Goal: Transaction & Acquisition: Purchase product/service

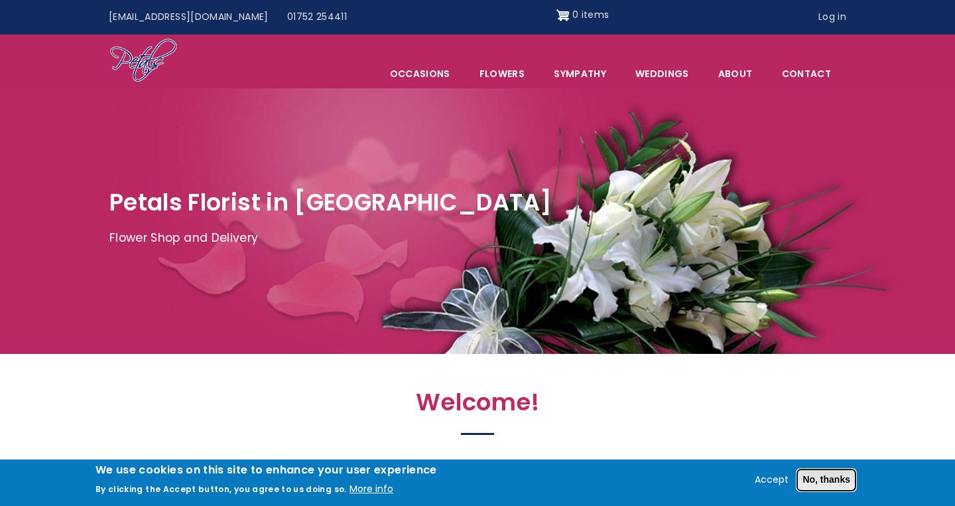
click at [806, 480] on button "No, thanks" at bounding box center [827, 479] width 60 height 23
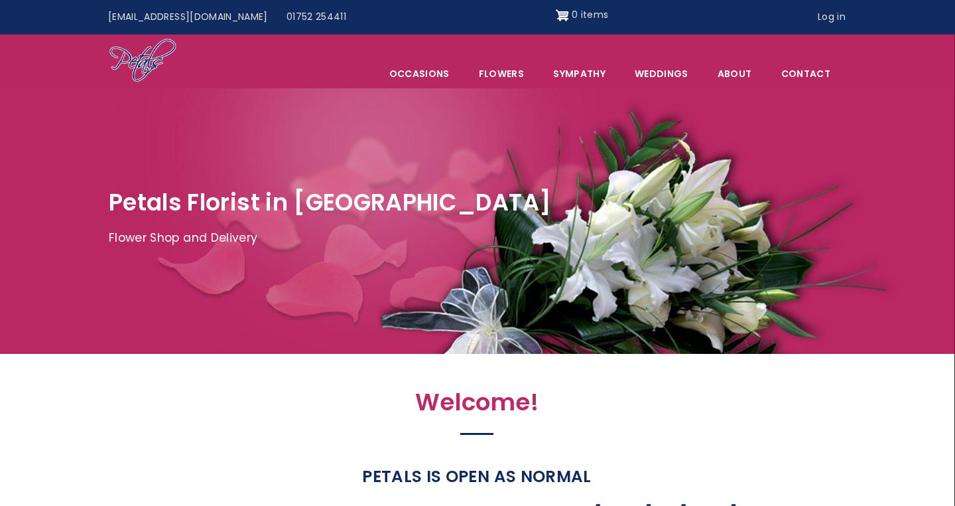
scroll to position [0, 1]
click at [822, 75] on link "Contact" at bounding box center [806, 74] width 77 height 28
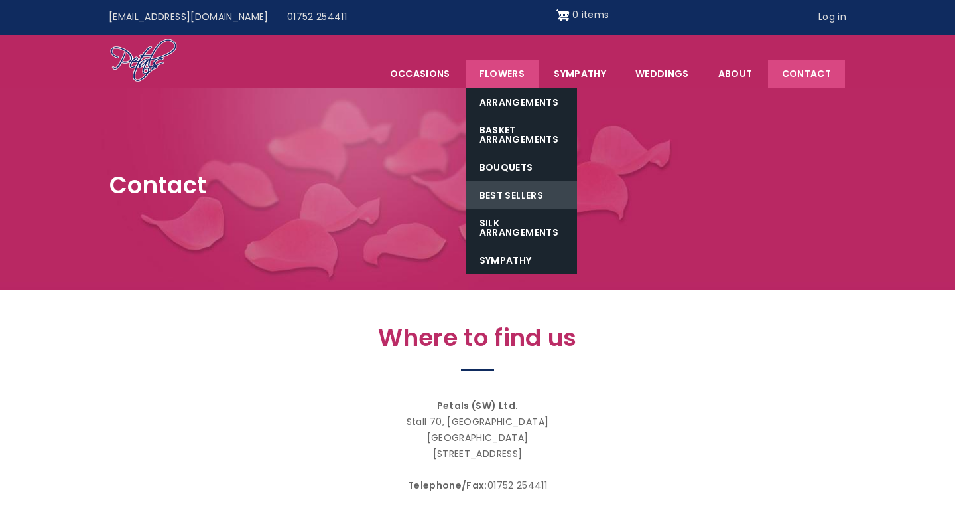
click at [500, 191] on link "Best Sellers" at bounding box center [521, 195] width 111 height 28
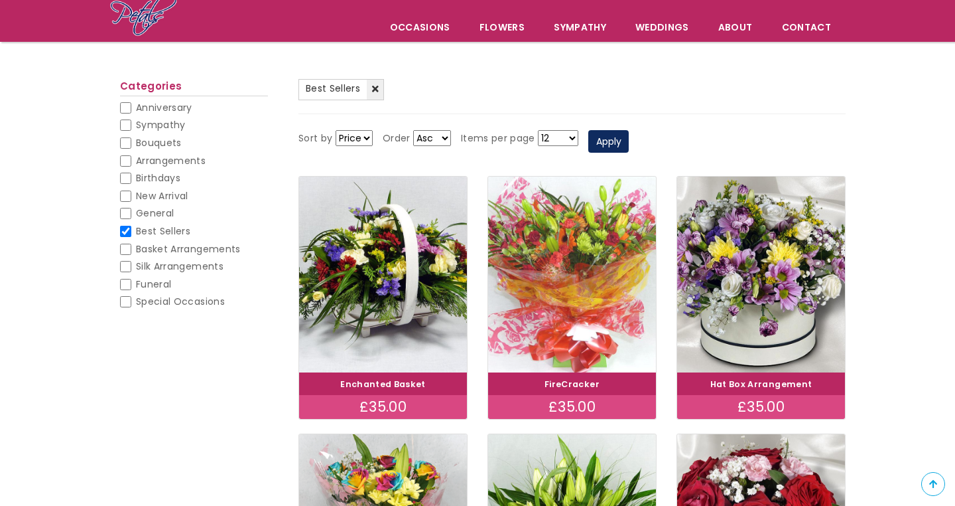
scroll to position [33, 0]
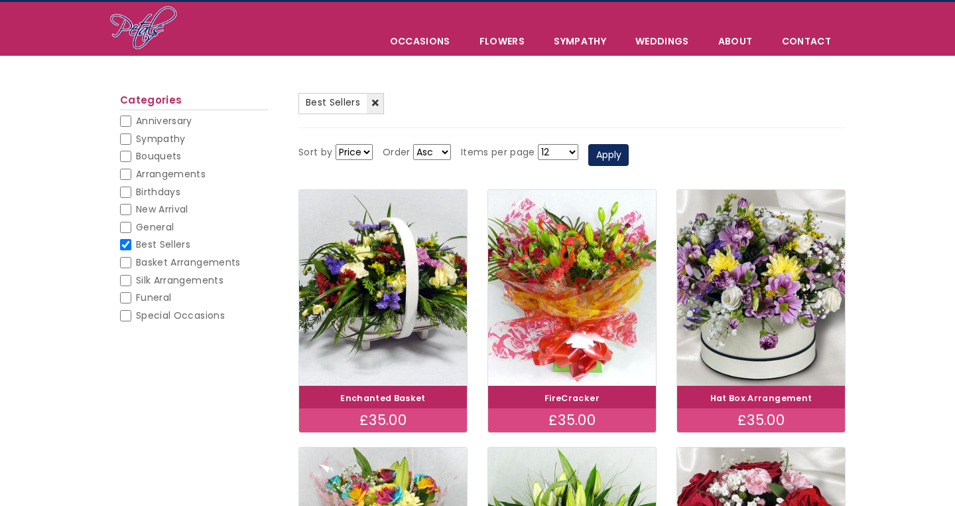
click at [166, 222] on span "General" at bounding box center [155, 226] width 38 height 13
click at [131, 222] on input "General" at bounding box center [125, 227] width 11 height 11
checkbox input "false"
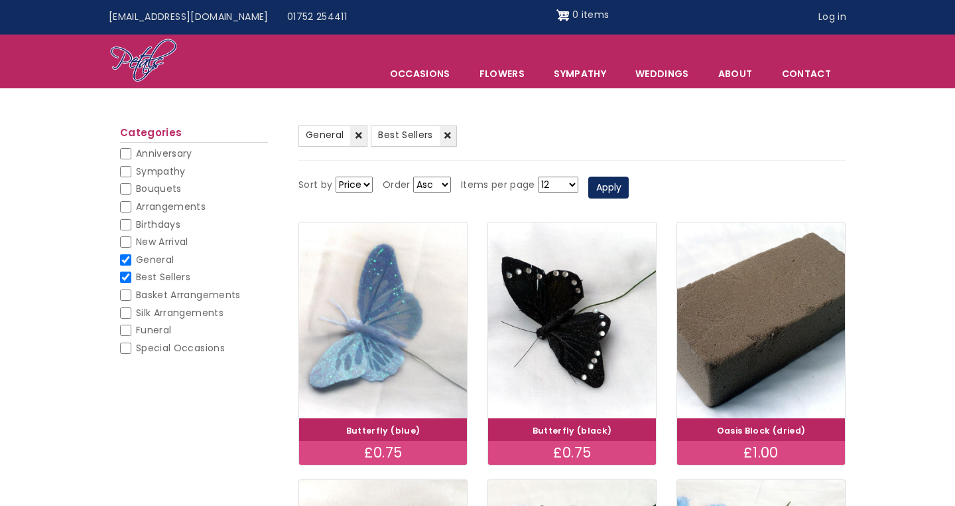
click at [166, 288] on span "Basket Arrangements" at bounding box center [188, 294] width 105 height 13
click at [131, 289] on input "Basket Arrangements" at bounding box center [125, 294] width 11 height 11
checkbox input "false"
click at [166, 288] on span "Basket Arrangements" at bounding box center [188, 294] width 105 height 13
click at [131, 289] on input "Basket Arrangements" at bounding box center [125, 294] width 11 height 11
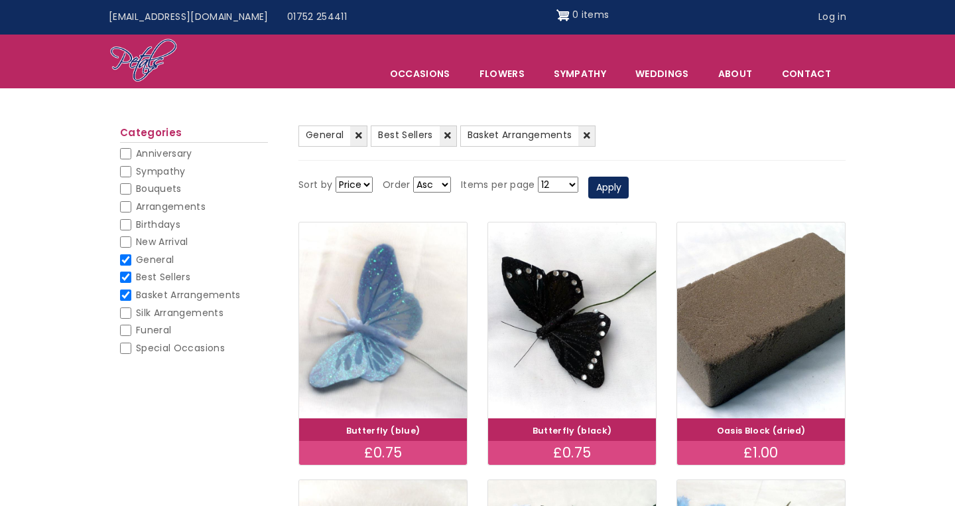
checkbox input "false"
click at [166, 273] on span "Best Sellers" at bounding box center [163, 276] width 54 height 13
click at [131, 273] on input "Best Sellers" at bounding box center [125, 276] width 11 height 11
checkbox input "false"
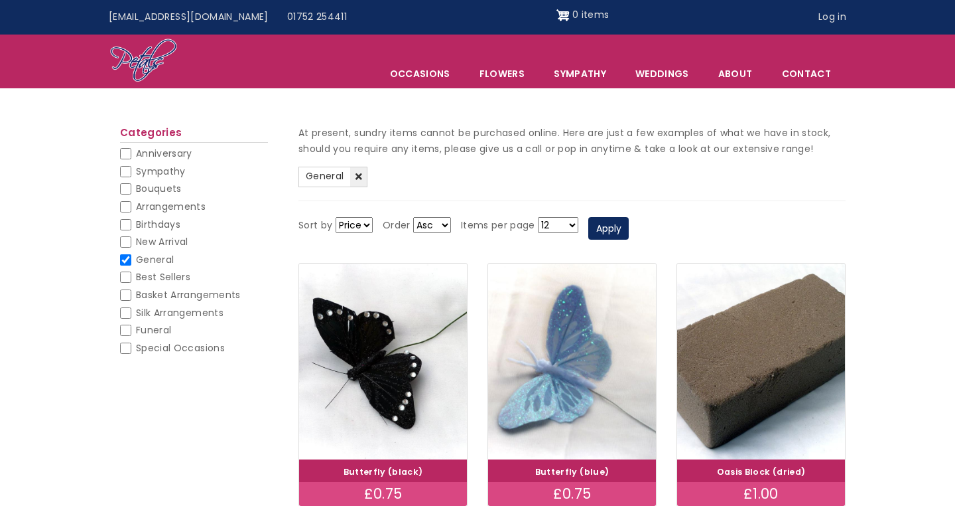
click at [165, 260] on span "General" at bounding box center [155, 259] width 38 height 13
click at [131, 260] on input "General" at bounding box center [125, 259] width 11 height 11
checkbox input "false"
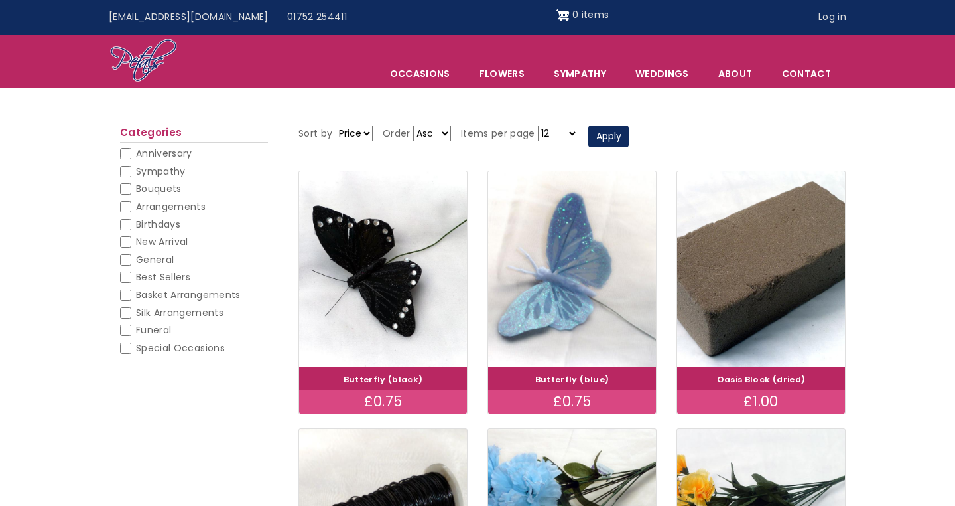
click at [165, 292] on span "Basket Arrangements" at bounding box center [188, 294] width 105 height 13
click at [131, 292] on input "Basket Arrangements" at bounding box center [125, 294] width 11 height 11
checkbox input "false"
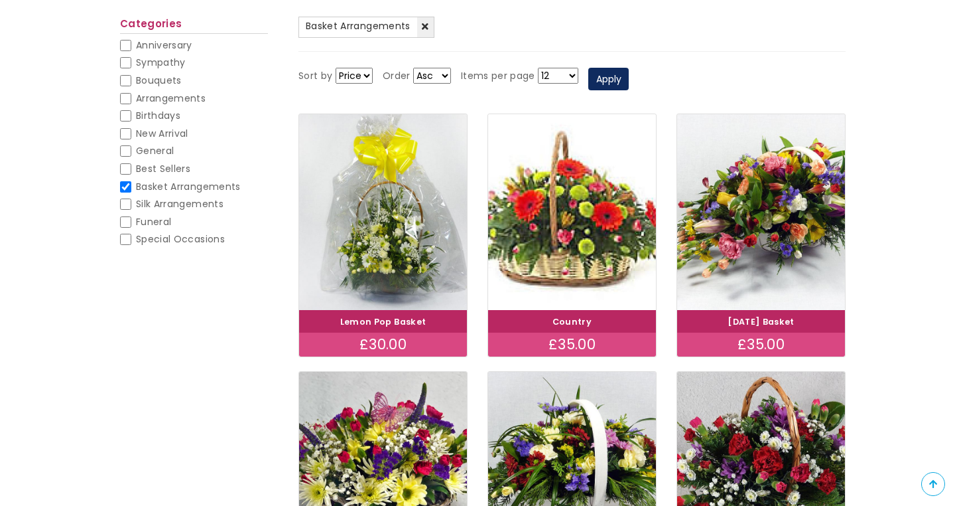
scroll to position [160, 0]
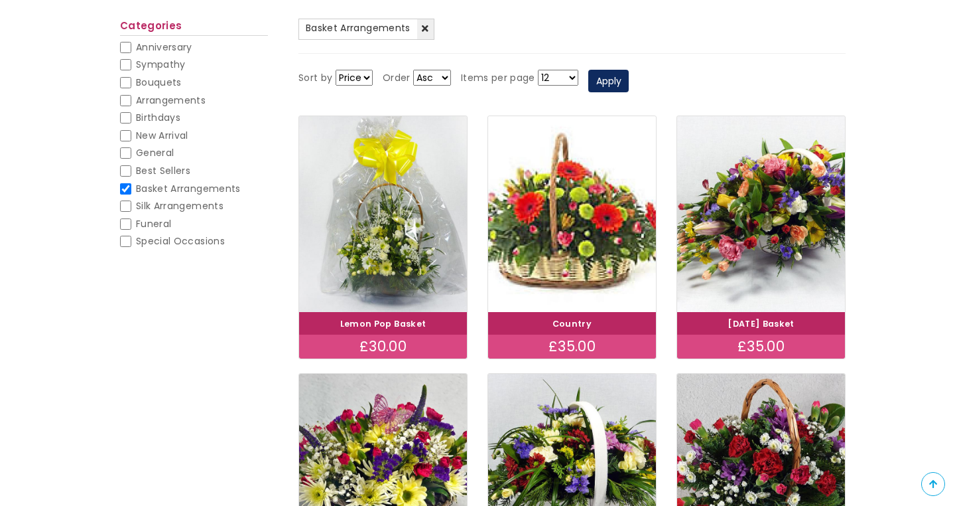
click at [173, 134] on span "New Arrival" at bounding box center [162, 135] width 52 height 13
click at [131, 134] on input "New Arrival" at bounding box center [125, 135] width 11 height 11
checkbox input "false"
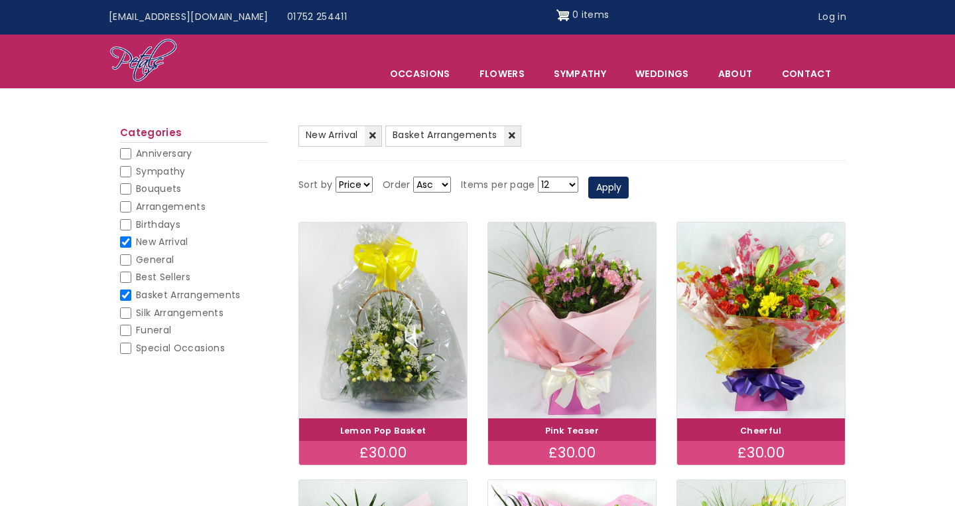
click at [153, 219] on span "Birthdays" at bounding box center [158, 224] width 44 height 13
click at [131, 219] on input "Birthdays" at bounding box center [125, 224] width 11 height 11
checkbox input "false"
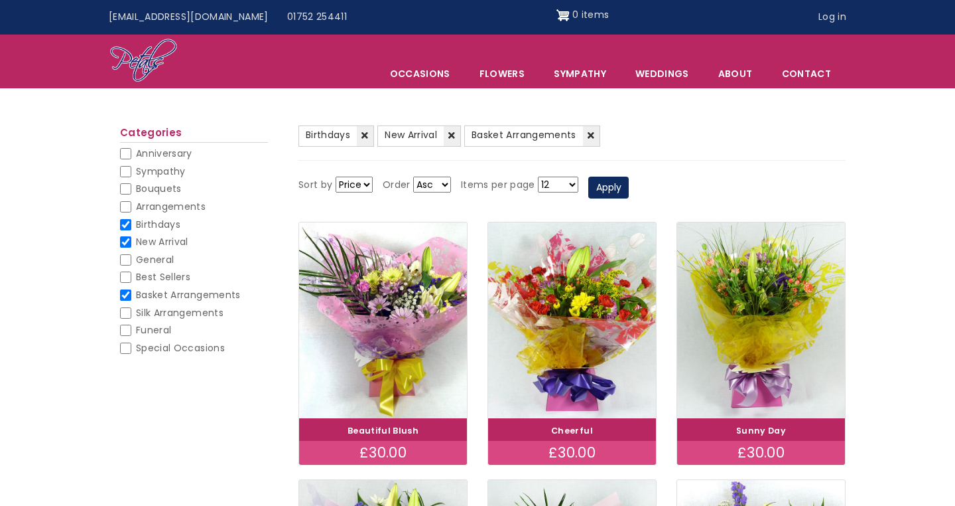
click at [127, 240] on input "New Arrival" at bounding box center [125, 241] width 11 height 11
checkbox input "false"
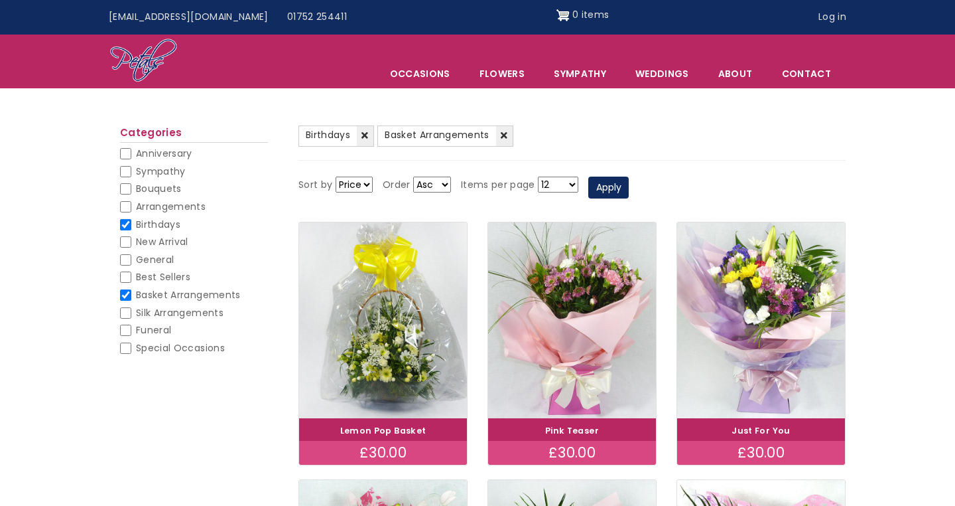
click at [123, 291] on input "Basket Arrangements" at bounding box center [125, 294] width 11 height 11
checkbox input "false"
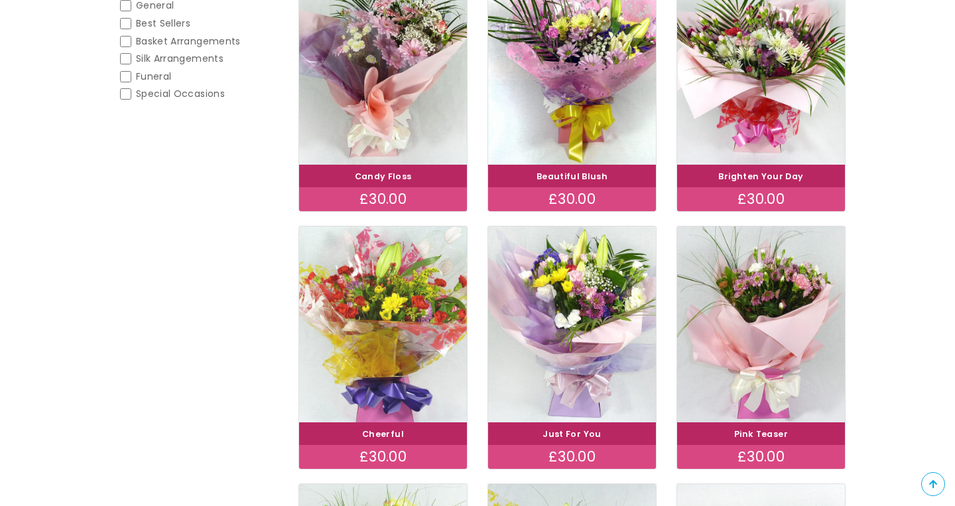
scroll to position [307, 0]
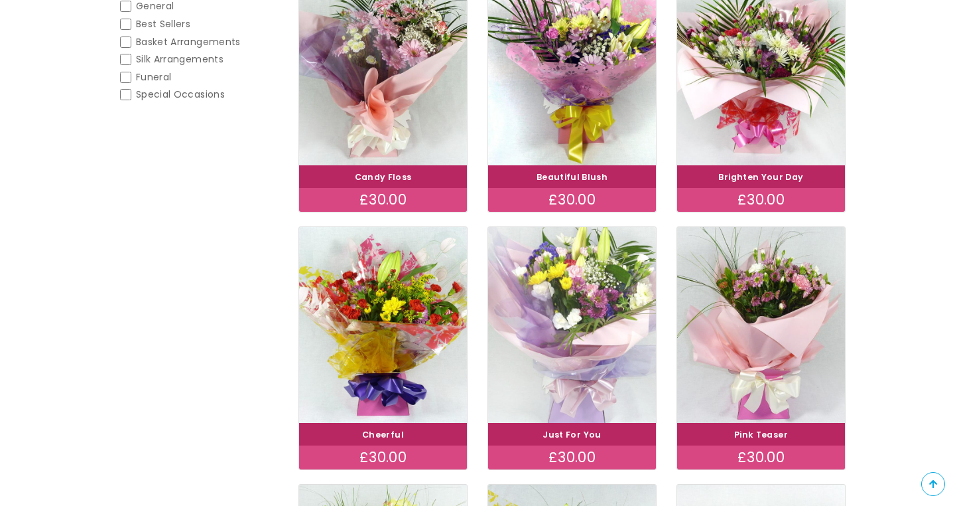
click at [600, 305] on img at bounding box center [572, 325] width 188 height 218
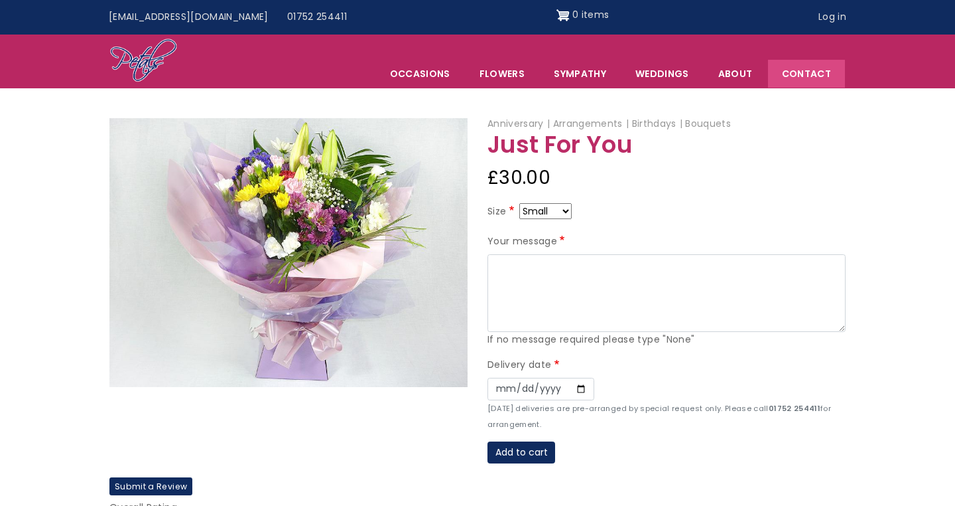
click at [821, 74] on link "Contact" at bounding box center [806, 74] width 77 height 28
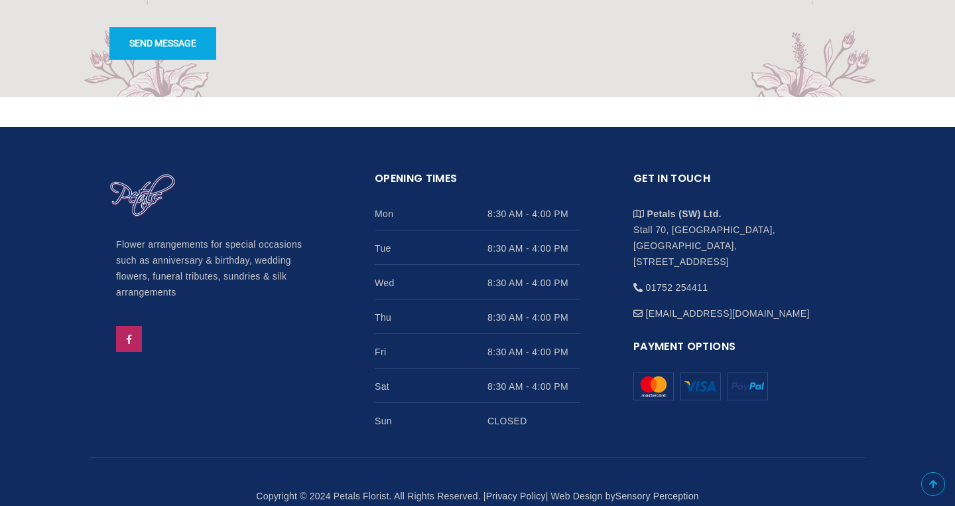
scroll to position [1338, 0]
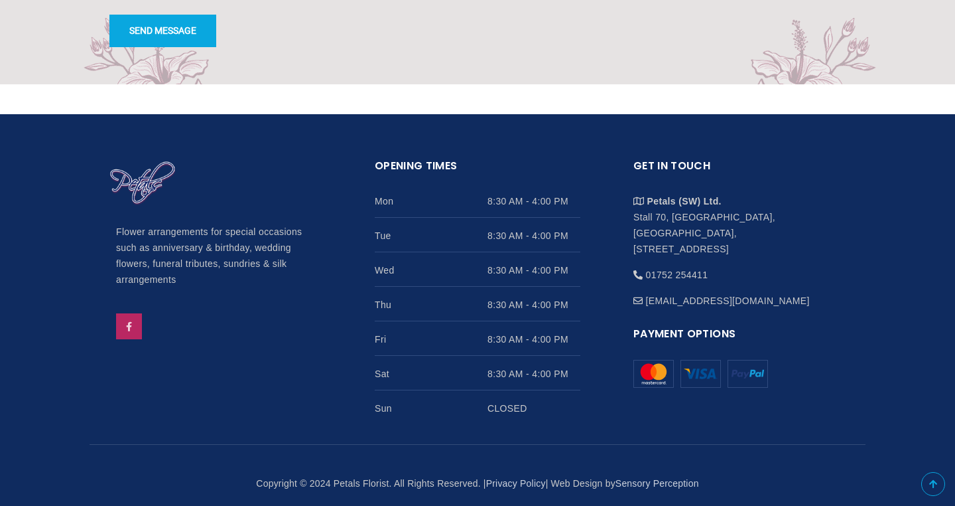
click at [660, 360] on img at bounding box center [654, 373] width 40 height 27
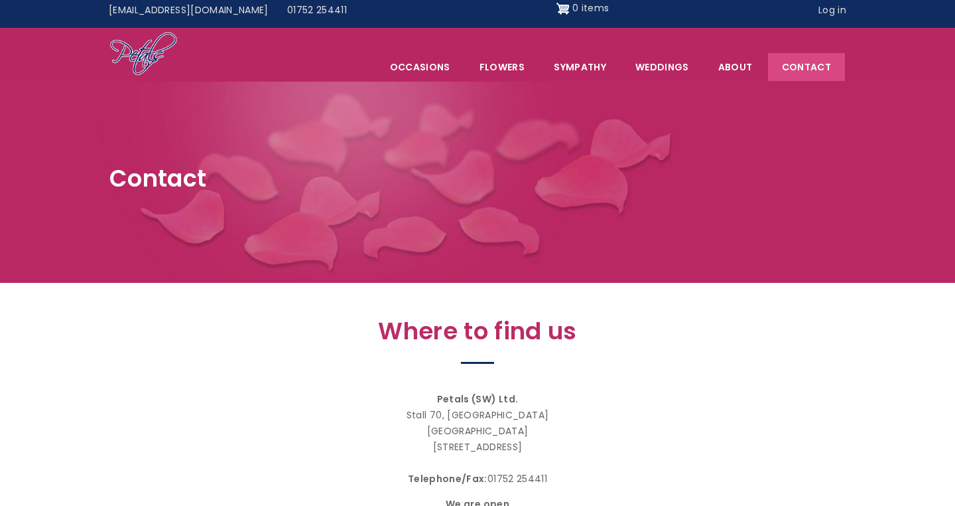
scroll to position [0, 0]
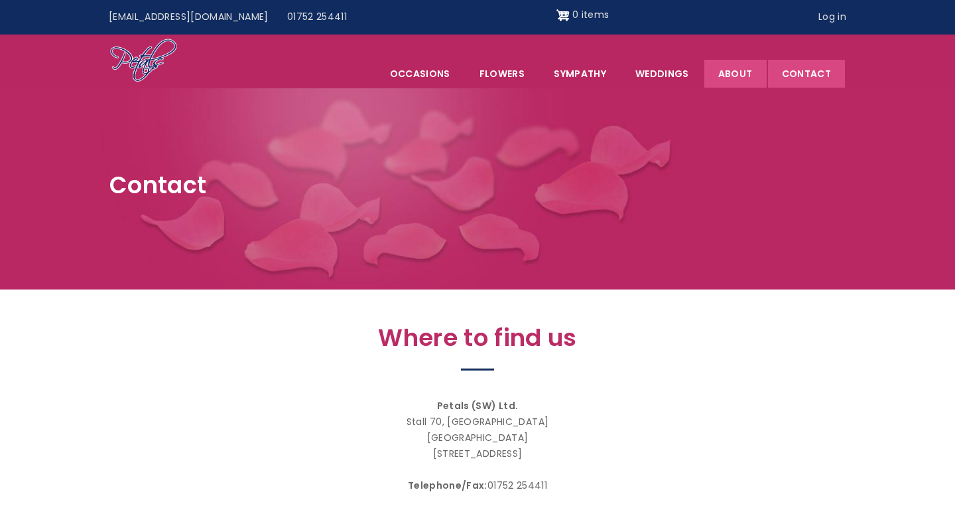
click at [737, 73] on link "About" at bounding box center [736, 74] width 62 height 28
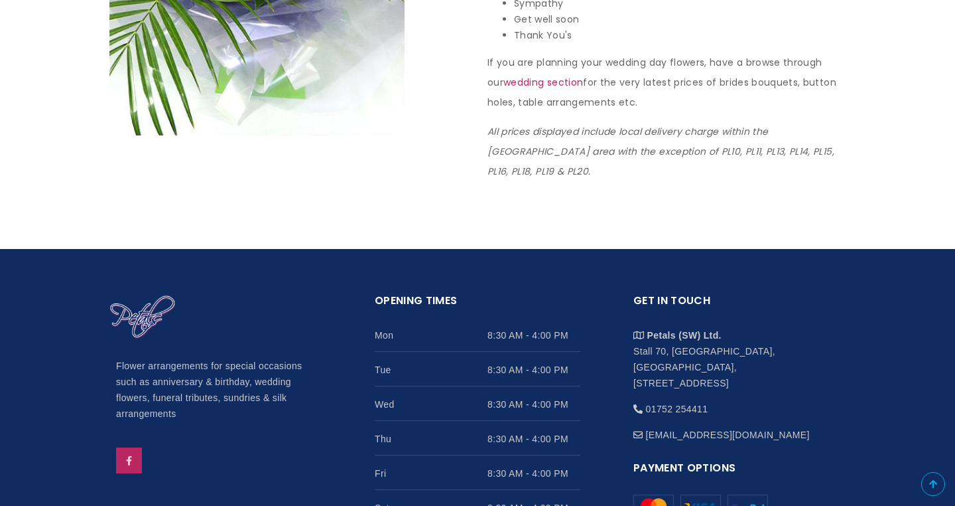
scroll to position [1404, 0]
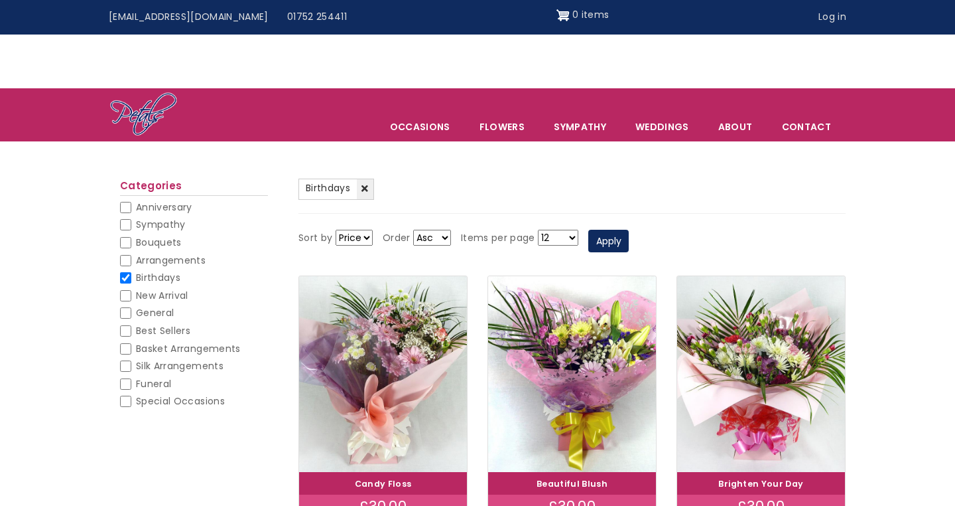
scroll to position [307, 0]
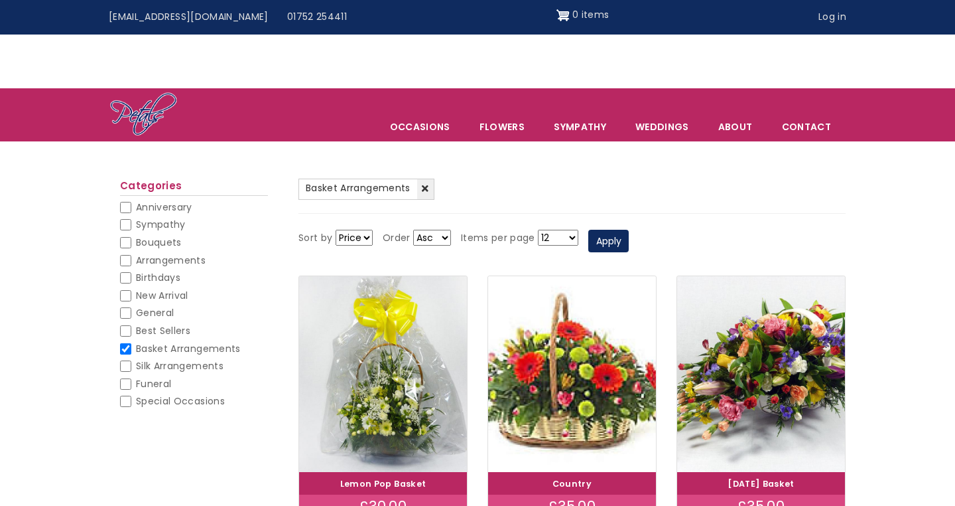
scroll to position [160, 0]
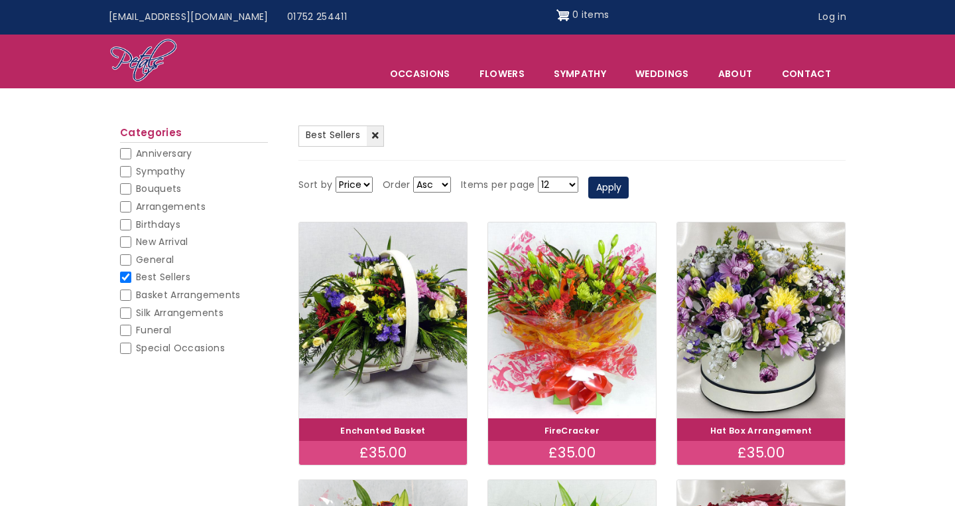
scroll to position [33, 0]
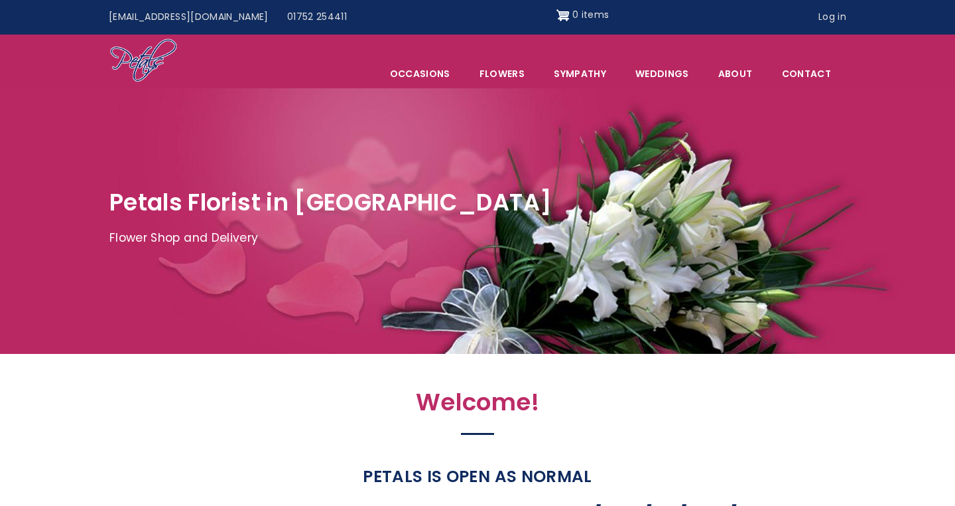
scroll to position [0, 1]
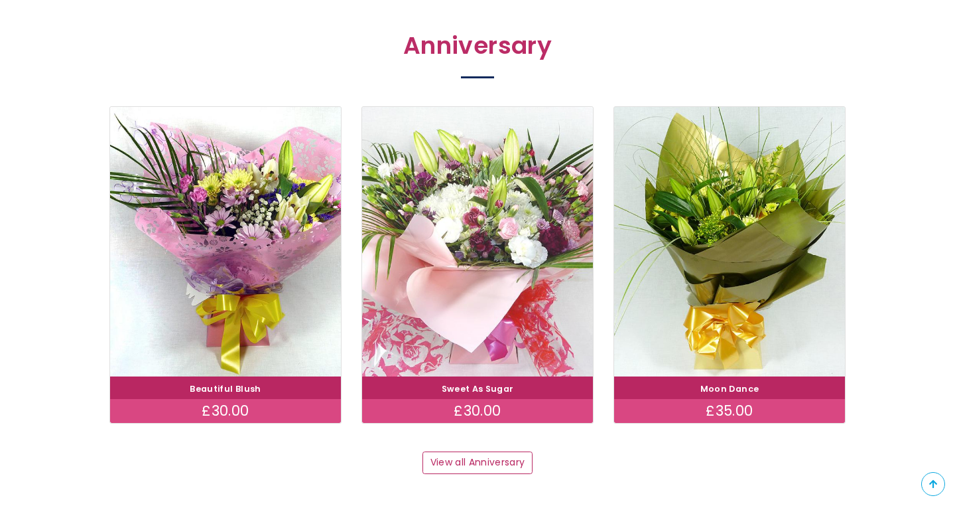
scroll to position [1692, 0]
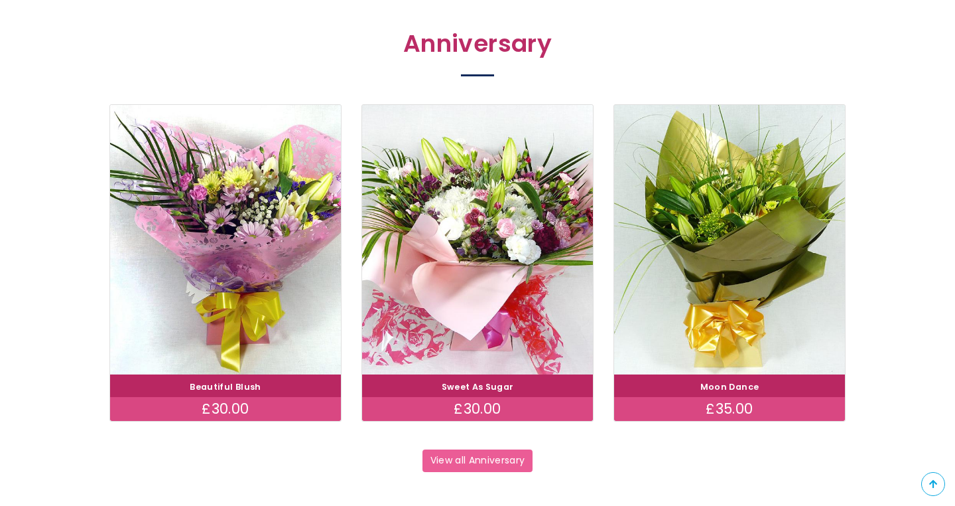
click at [511, 454] on link "View all Anniversary" at bounding box center [478, 460] width 110 height 23
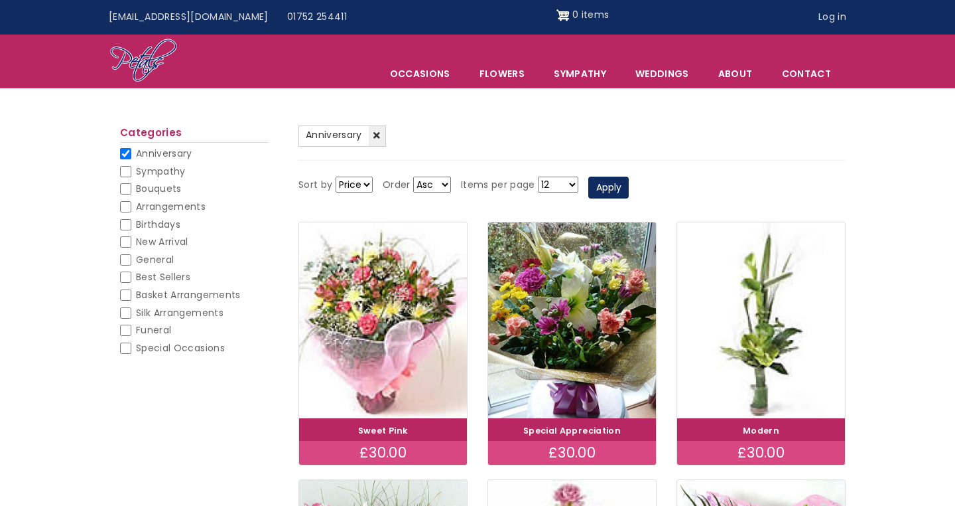
click at [171, 221] on span "Birthdays" at bounding box center [158, 224] width 44 height 13
click at [131, 221] on input "Birthdays" at bounding box center [125, 224] width 11 height 11
checkbox input "false"
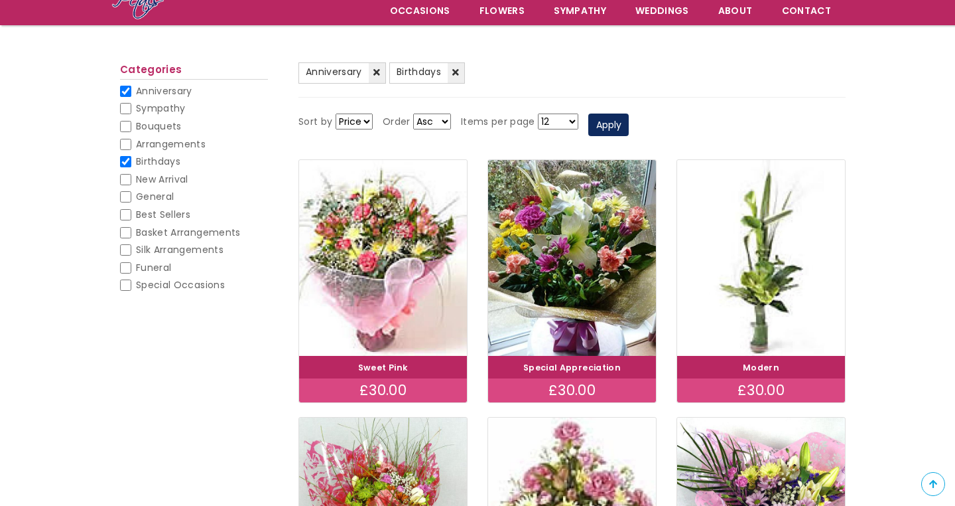
scroll to position [115, 0]
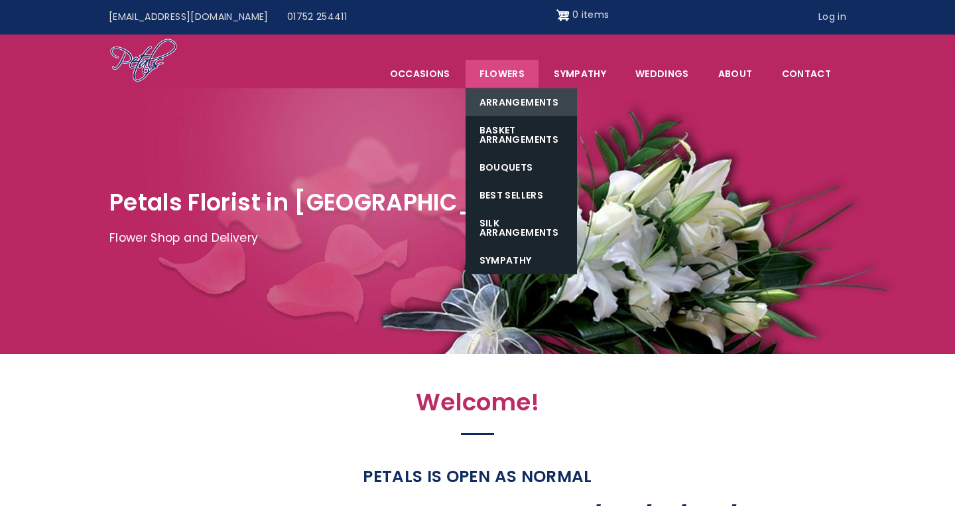
click at [522, 97] on link "Arrangements" at bounding box center [521, 102] width 111 height 28
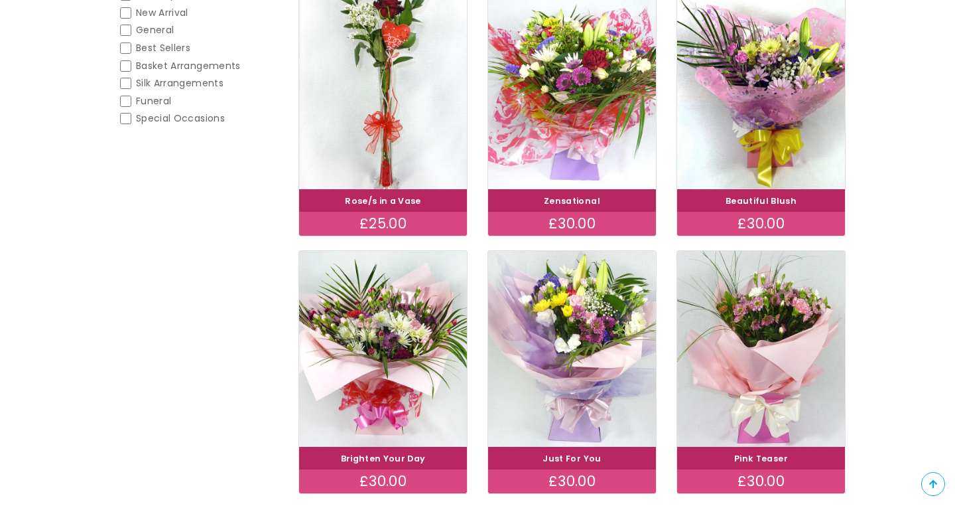
scroll to position [286, 0]
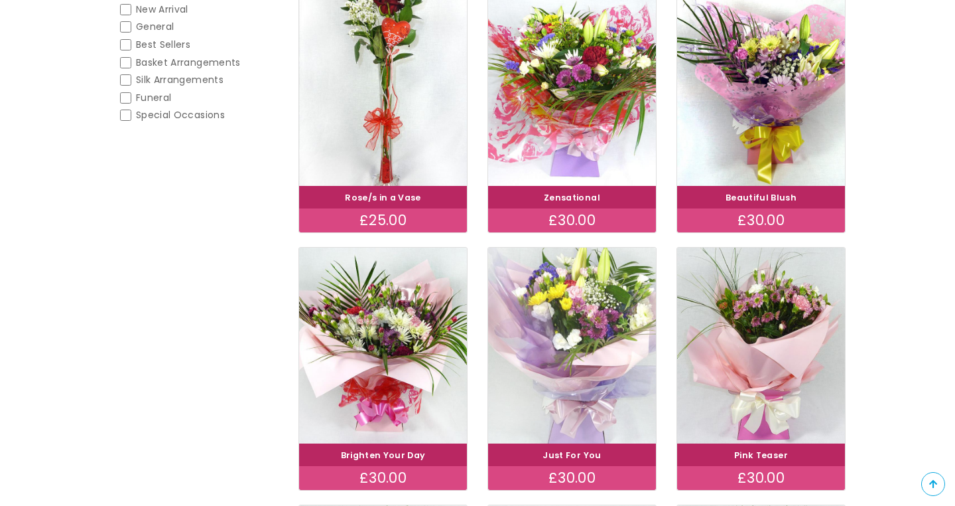
click at [595, 316] on img at bounding box center [572, 345] width 188 height 218
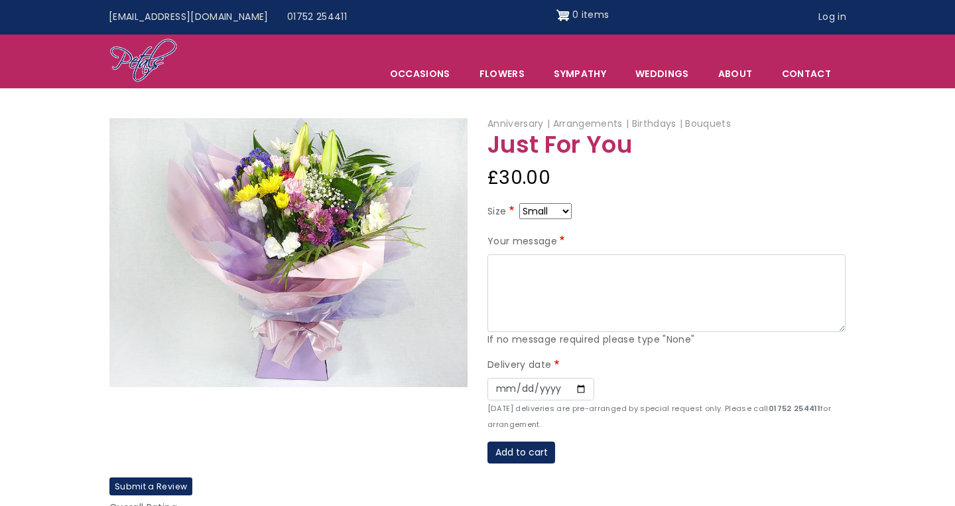
select select "9"
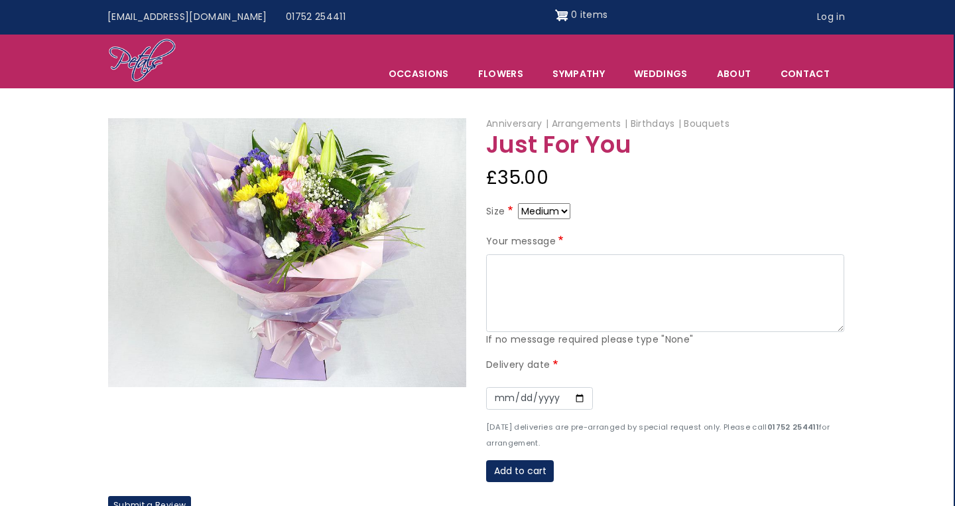
scroll to position [0, 1]
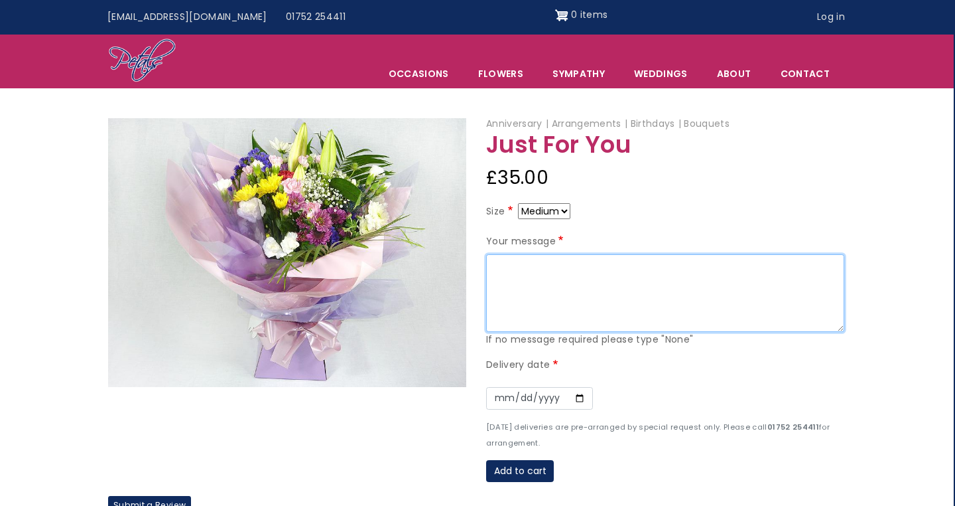
click at [529, 259] on textarea "Your message" at bounding box center [665, 293] width 358 height 78
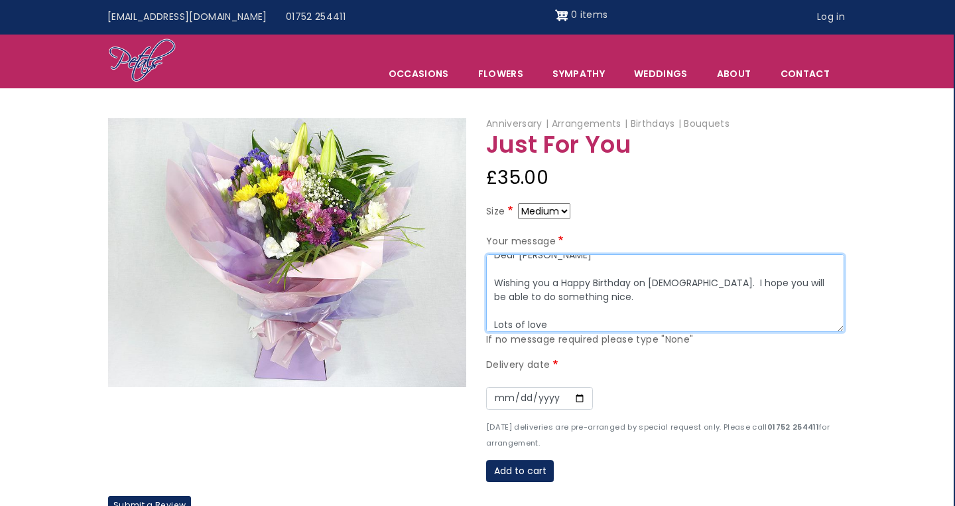
scroll to position [24, 0]
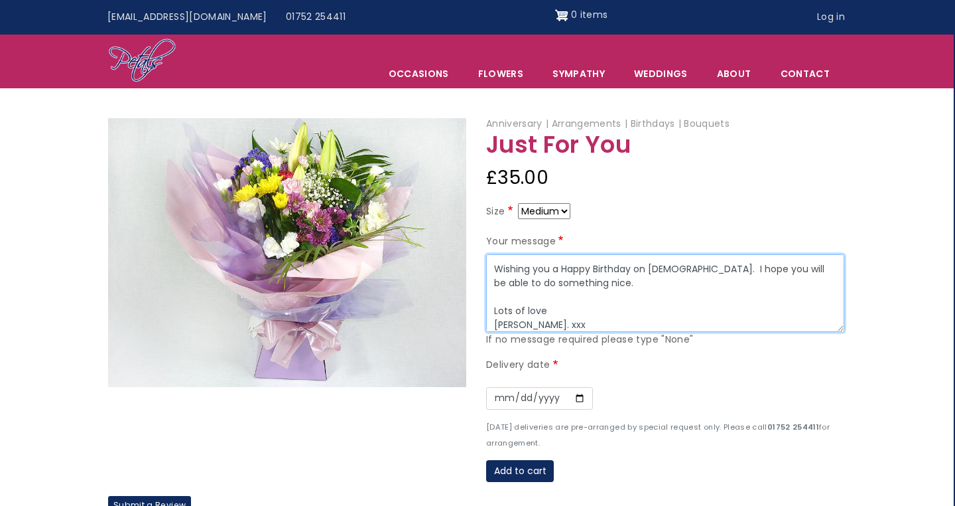
type textarea "Dear Fay Wishing you a Happy Birthday on 15 August. I hope you will be able to …"
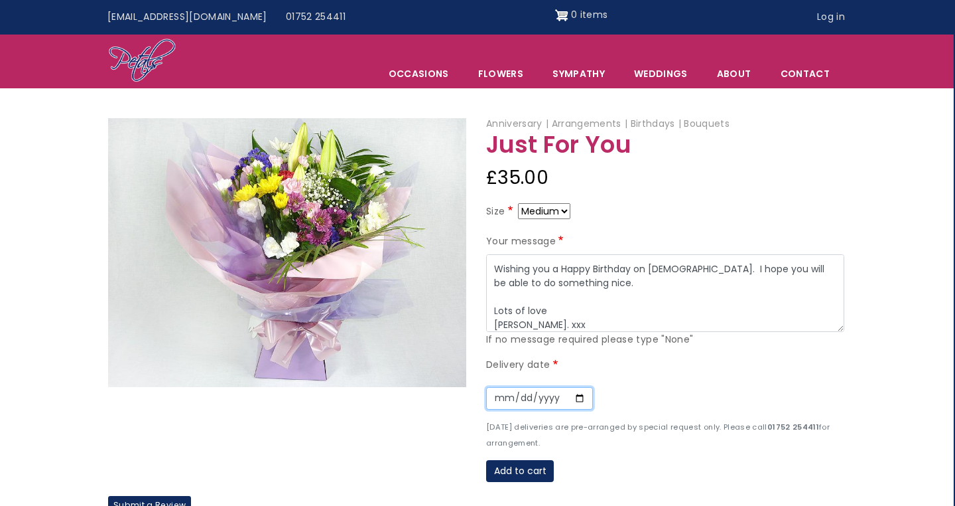
click at [504, 391] on input "Date" at bounding box center [539, 398] width 107 height 23
type input "2025-08-14"
click at [633, 372] on div "Delivery date Date 2025-08-14 Sunday deliveries are pre-arranged by special req…" at bounding box center [665, 403] width 358 height 93
click at [543, 460] on button "Add to cart" at bounding box center [520, 471] width 68 height 23
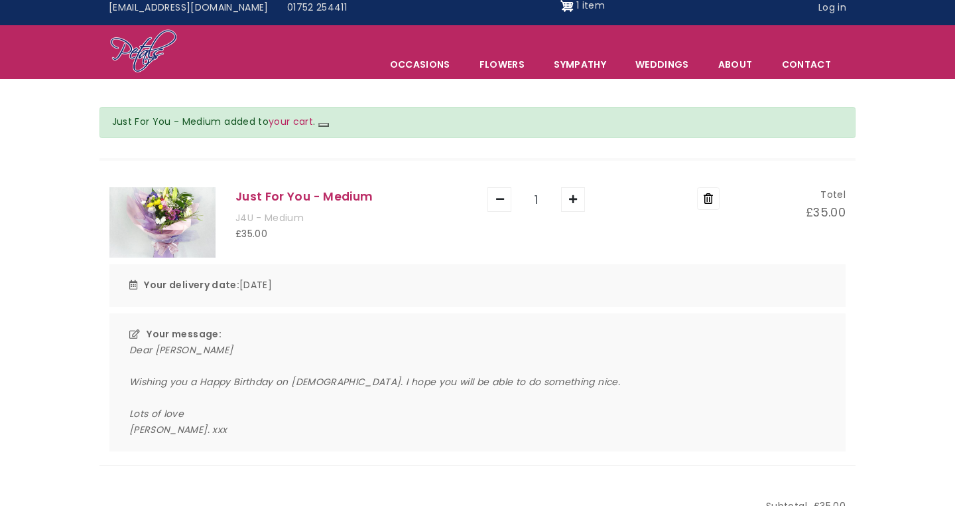
scroll to position [5, 0]
